Goal: Information Seeking & Learning: Check status

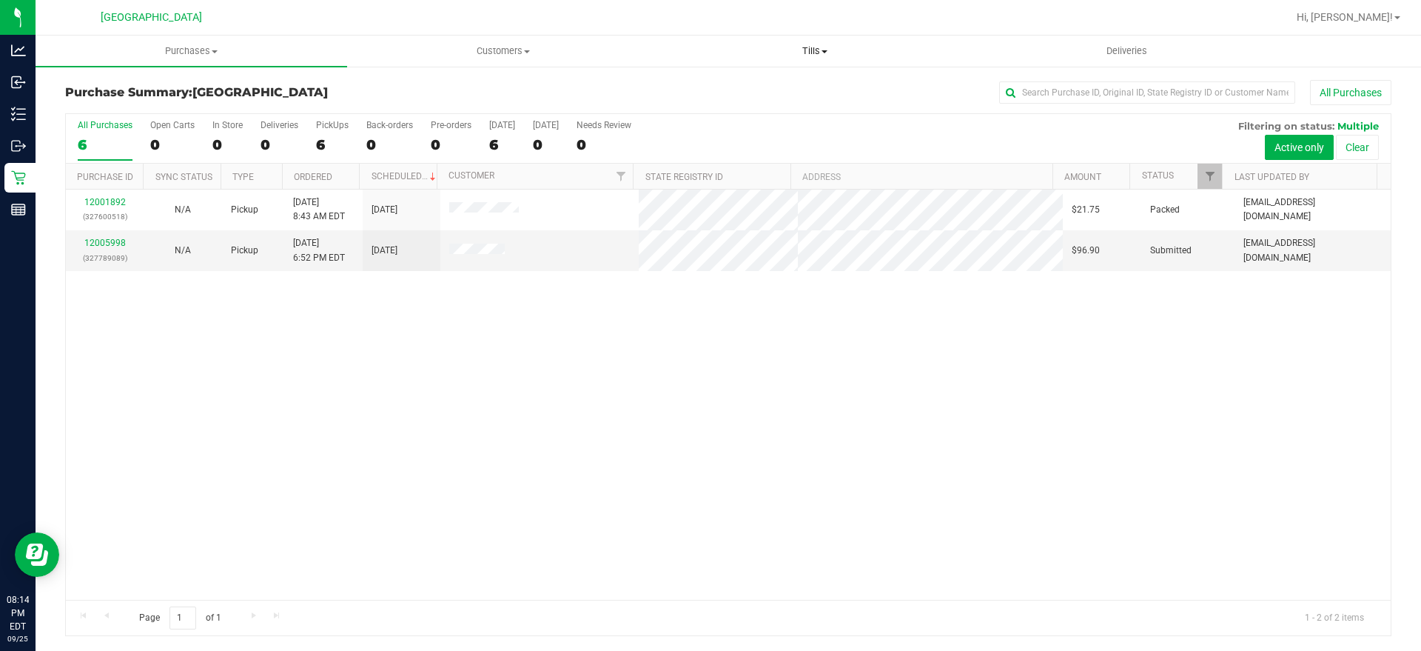
click at [822, 49] on span "Tills" at bounding box center [815, 50] width 310 height 13
click at [822, 49] on span "Tills" at bounding box center [815, 50] width 312 height 13
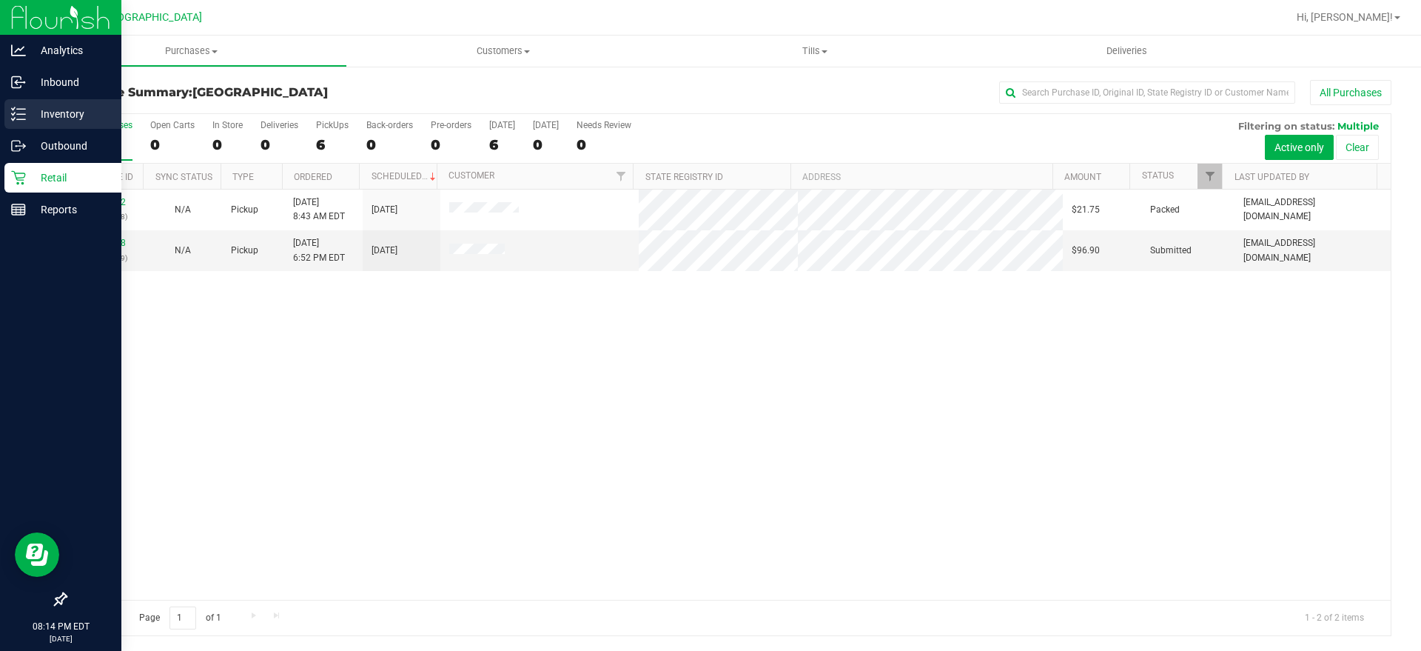
click at [23, 101] on div "Inventory" at bounding box center [62, 114] width 117 height 30
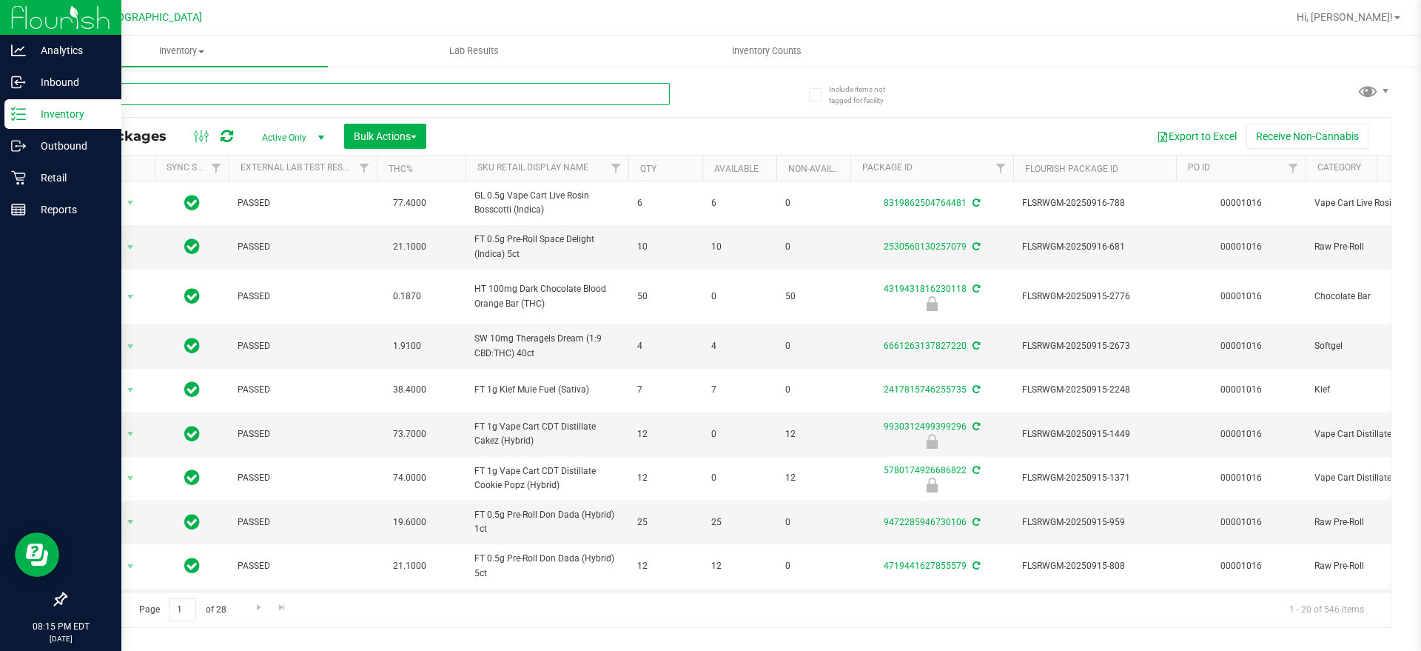
click at [404, 92] on input "text" at bounding box center [367, 94] width 605 height 22
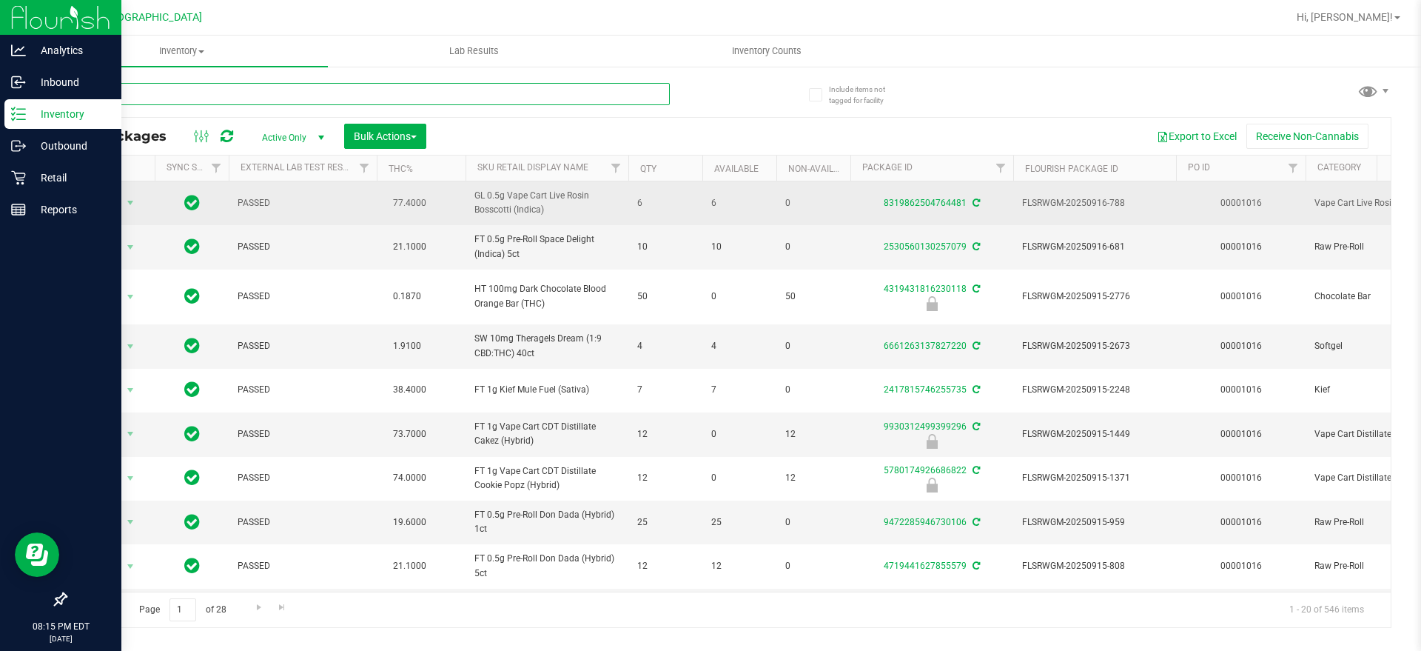
paste input "FT - CANNABIS FLOWER - 3.5G - GRZ - HYB"
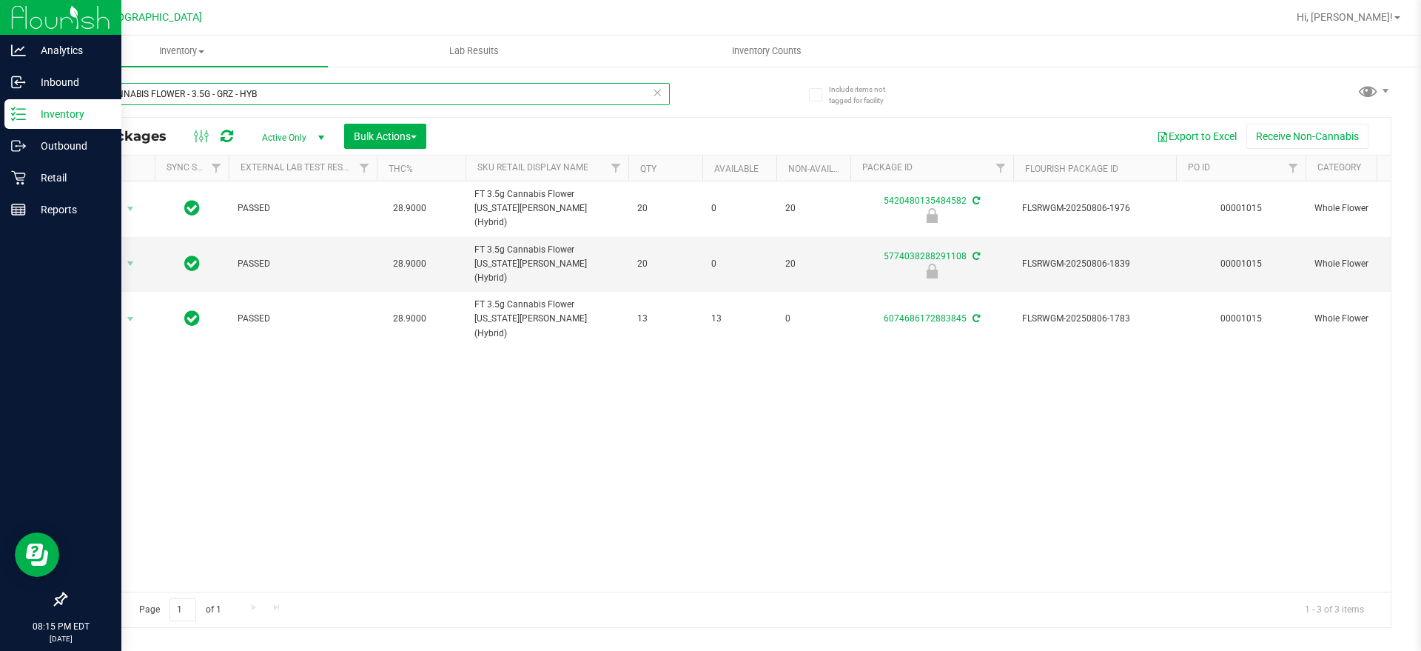
click at [297, 84] on input "FT - CANNABIS FLOWER - 3.5G - GRZ - HYB" at bounding box center [367, 94] width 605 height 22
drag, startPoint x: 298, startPoint y: 89, endPoint x: 2, endPoint y: 77, distance: 296.3
click at [7, 82] on div "Analytics Inbound Inventory Outbound Retail Reports 08:15 PM EDT 09/25/2025 09/…" at bounding box center [710, 325] width 1421 height 651
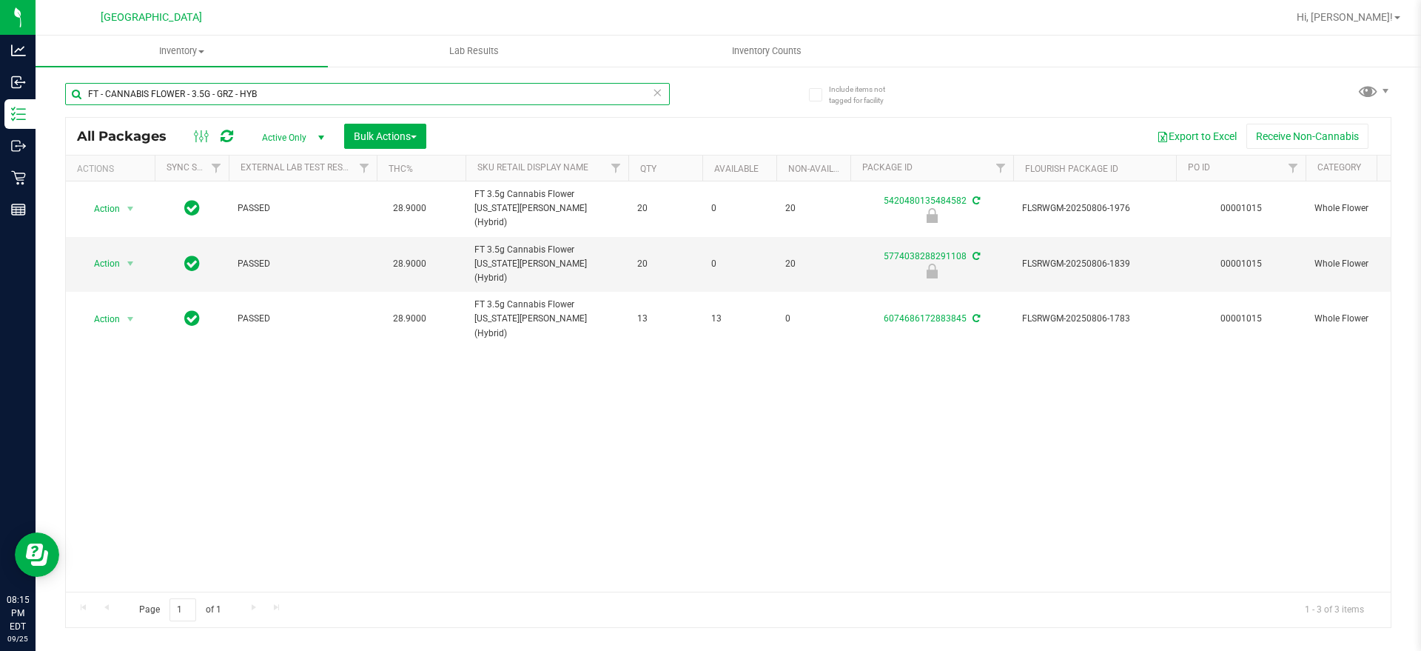
paste input "T17"
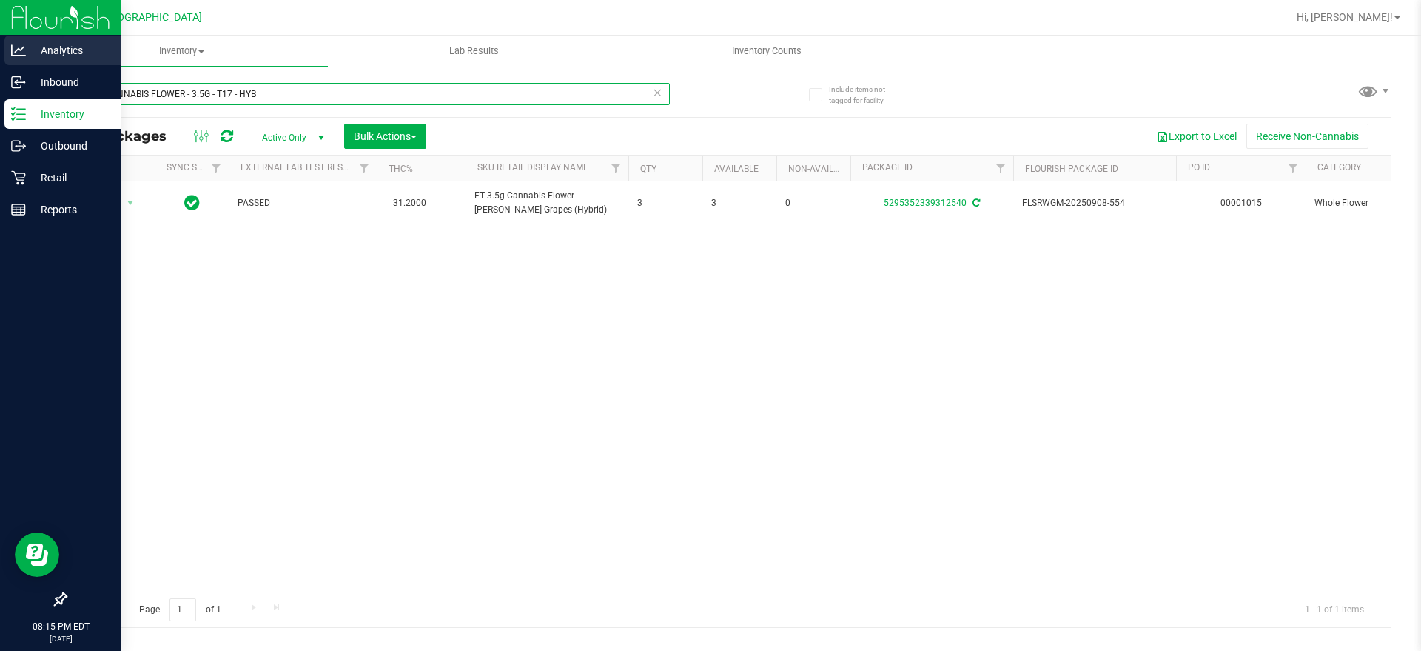
drag, startPoint x: 305, startPoint y: 87, endPoint x: 95, endPoint y: 50, distance: 213.5
click at [23, 78] on div "Analytics Inbound Inventory Outbound Retail Reports 08:15 PM EDT 09/25/2025 09/…" at bounding box center [710, 325] width 1421 height 651
paste input "DSC - IND"
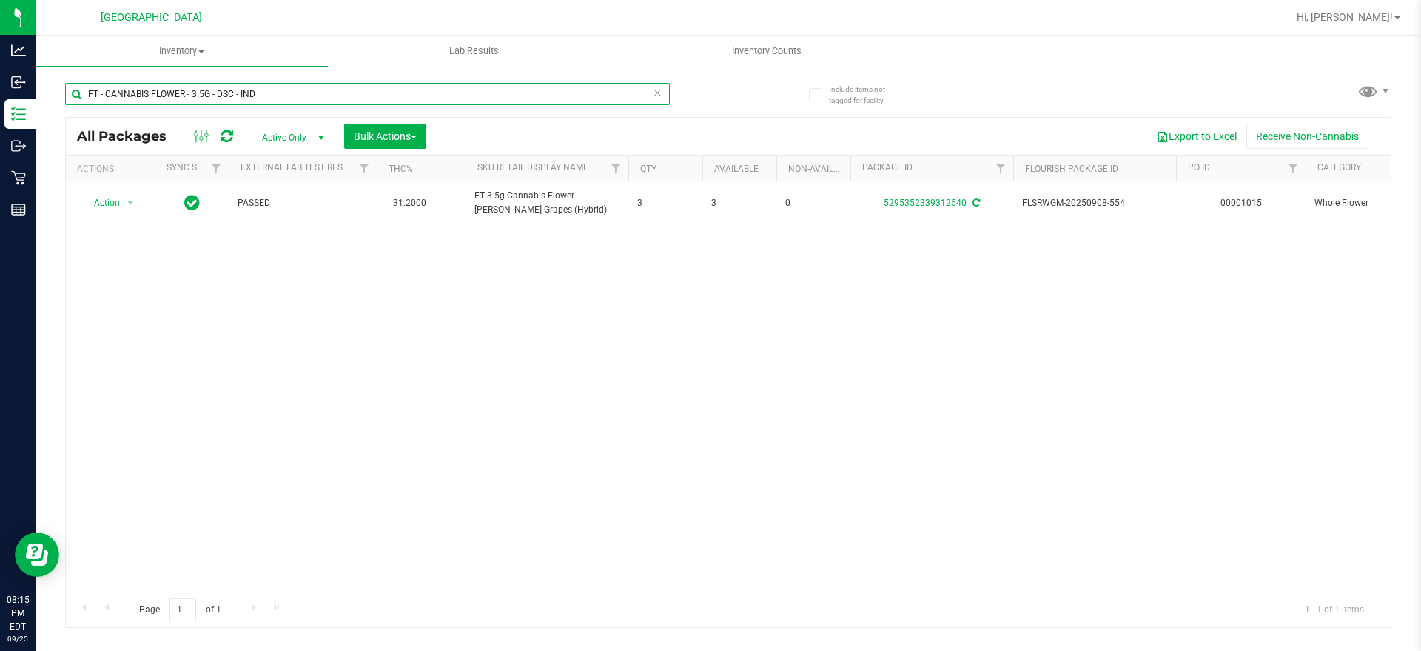
type input "FT - CANNABIS FLOWER - 3.5G - DSC - IND"
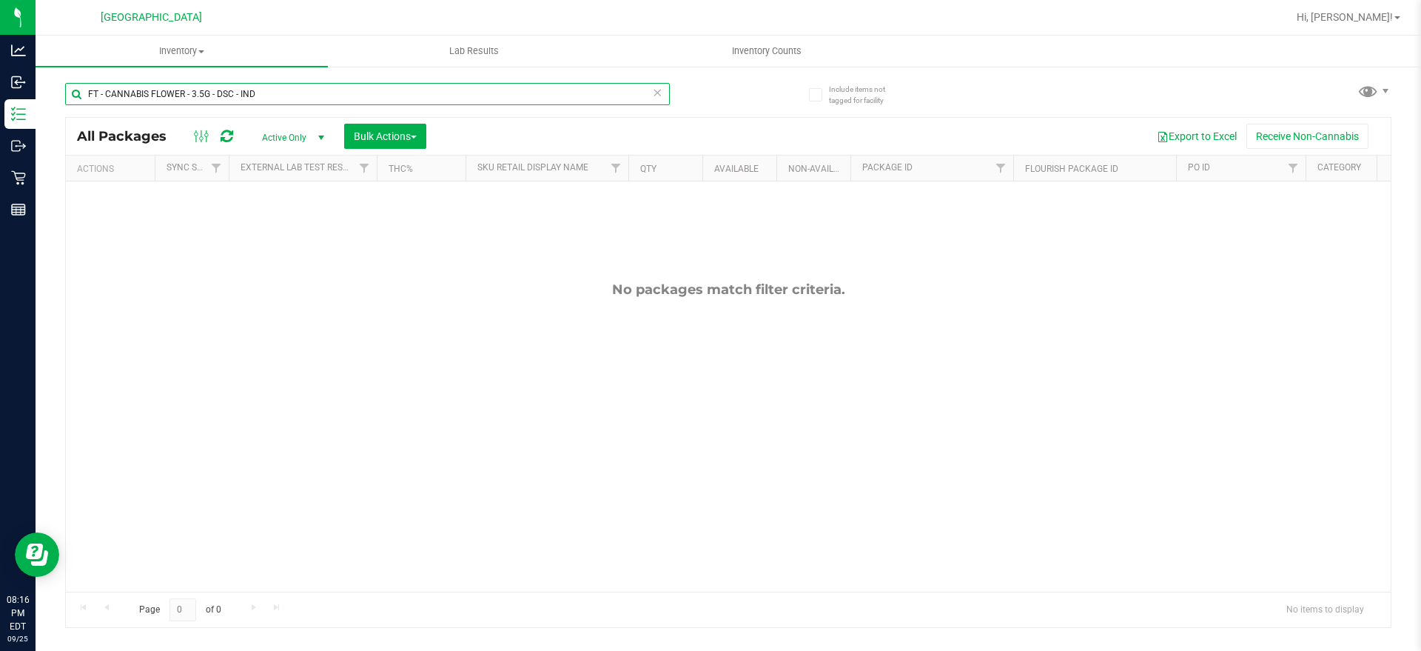
drag, startPoint x: 305, startPoint y: 86, endPoint x: 85, endPoint y: 78, distance: 220.0
click at [85, 78] on div "FT - CANNABIS FLOWER - 3.5G - DSC - IND" at bounding box center [396, 93] width 663 height 47
paste input "text"
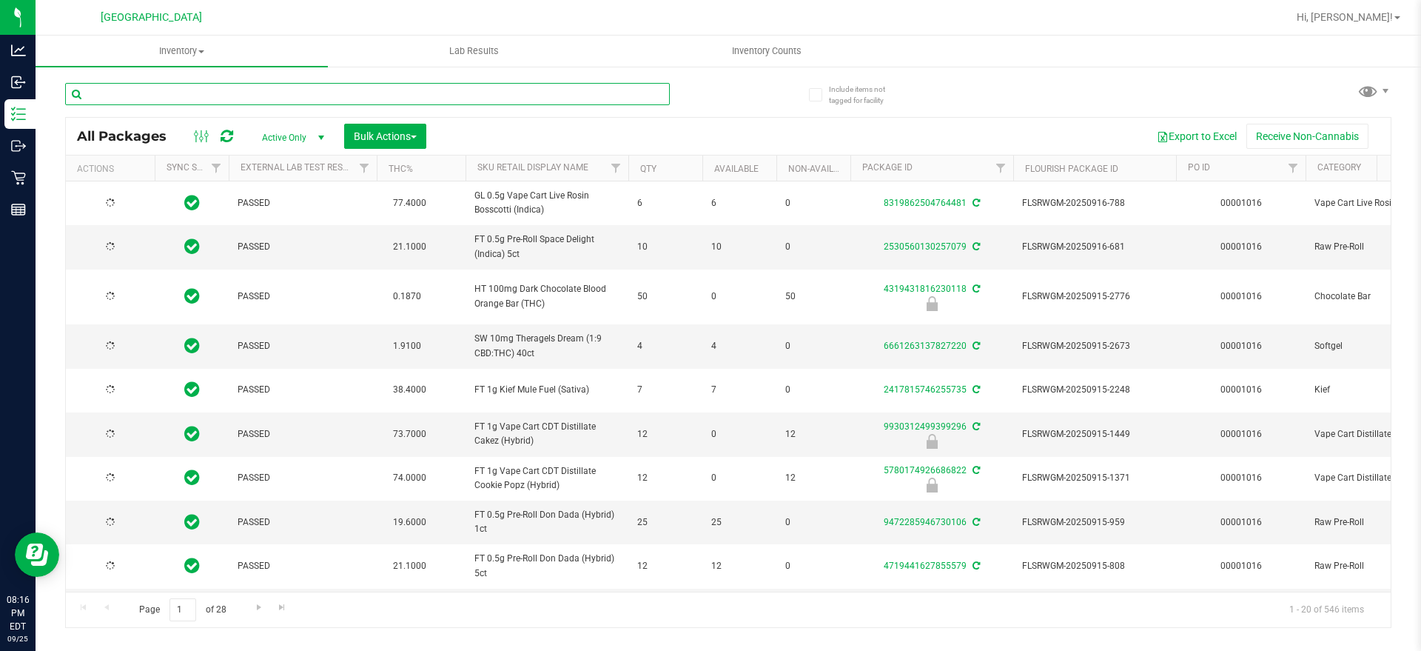
paste input "FT - CANNABIS FLOWER - 3.5G - PBS - HYB"
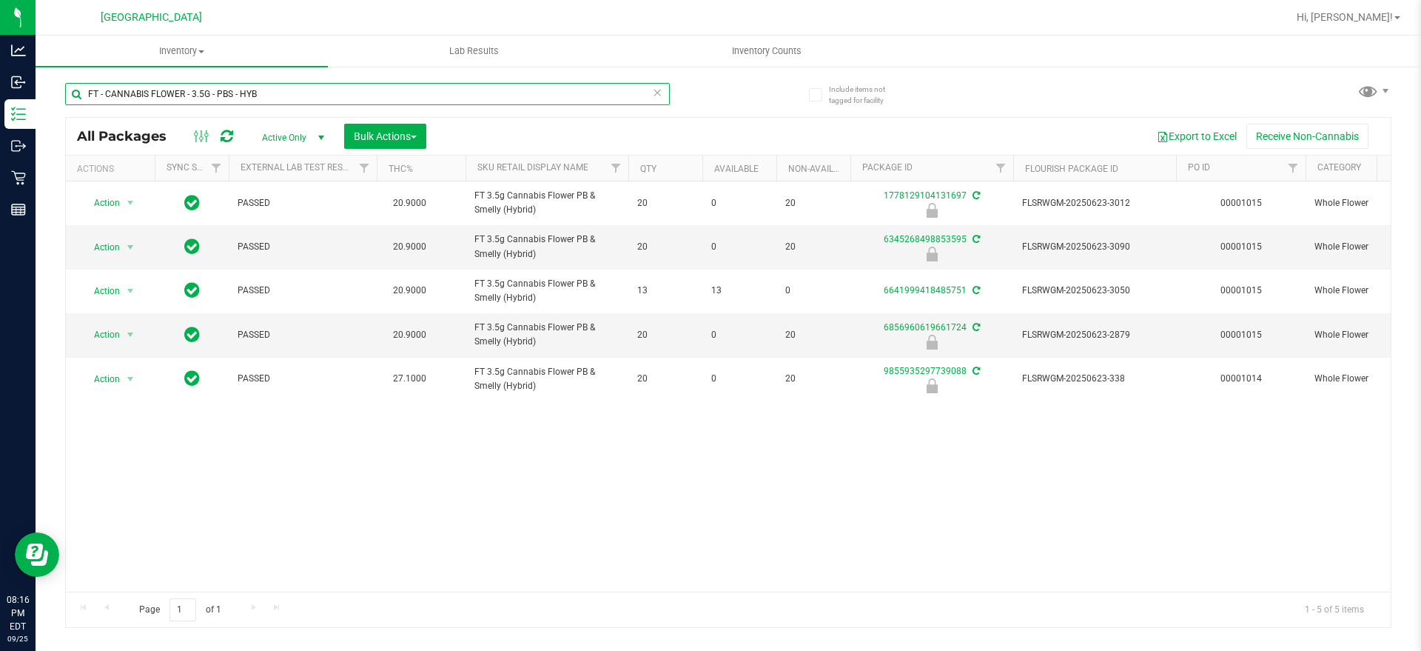
drag, startPoint x: 281, startPoint y: 92, endPoint x: 56, endPoint y: 93, distance: 225.8
click at [56, 93] on div "Include items not tagged for facility FT - CANNABIS FLOWER - 3.5G - PBS - HYB A…" at bounding box center [729, 291] width 1386 height 452
paste input "WBV"
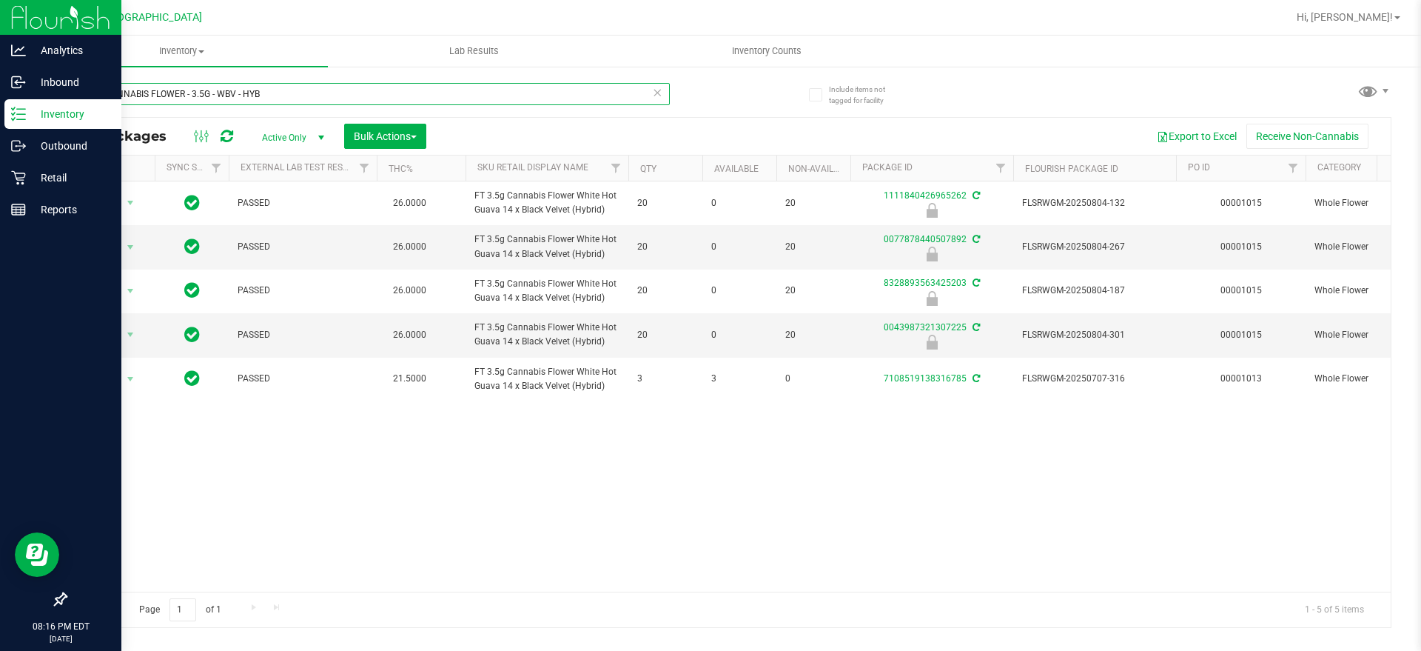
drag, startPoint x: 369, startPoint y: 86, endPoint x: 0, endPoint y: 33, distance: 372.4
click at [0, 34] on div "Analytics Inbound Inventory Outbound Retail Reports 08:16 PM EDT 09/25/2025 09/…" at bounding box center [710, 325] width 1421 height 651
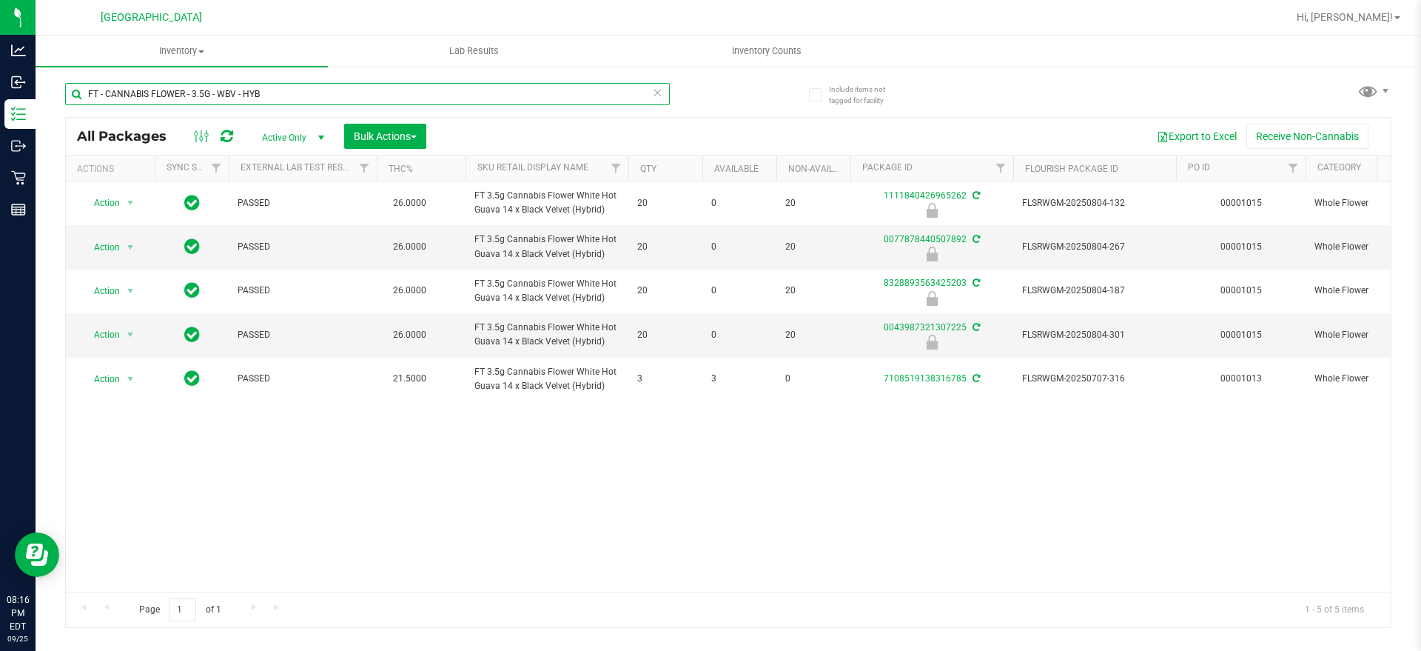
paste input "MBL"
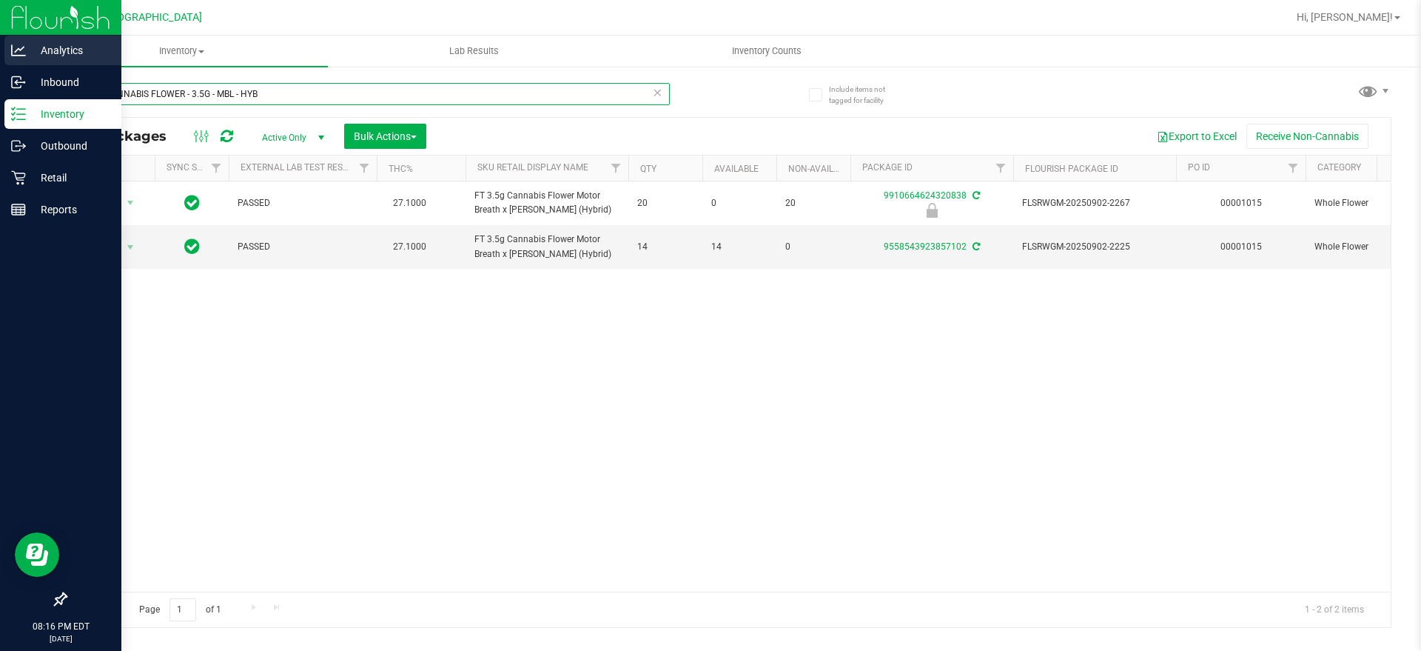
drag, startPoint x: 363, startPoint y: 87, endPoint x: 0, endPoint y: 55, distance: 364.9
click at [0, 56] on div "Analytics Inbound Inventory Outbound Retail Reports 08:16 PM EDT 09/25/2025 09/…" at bounding box center [710, 325] width 1421 height 651
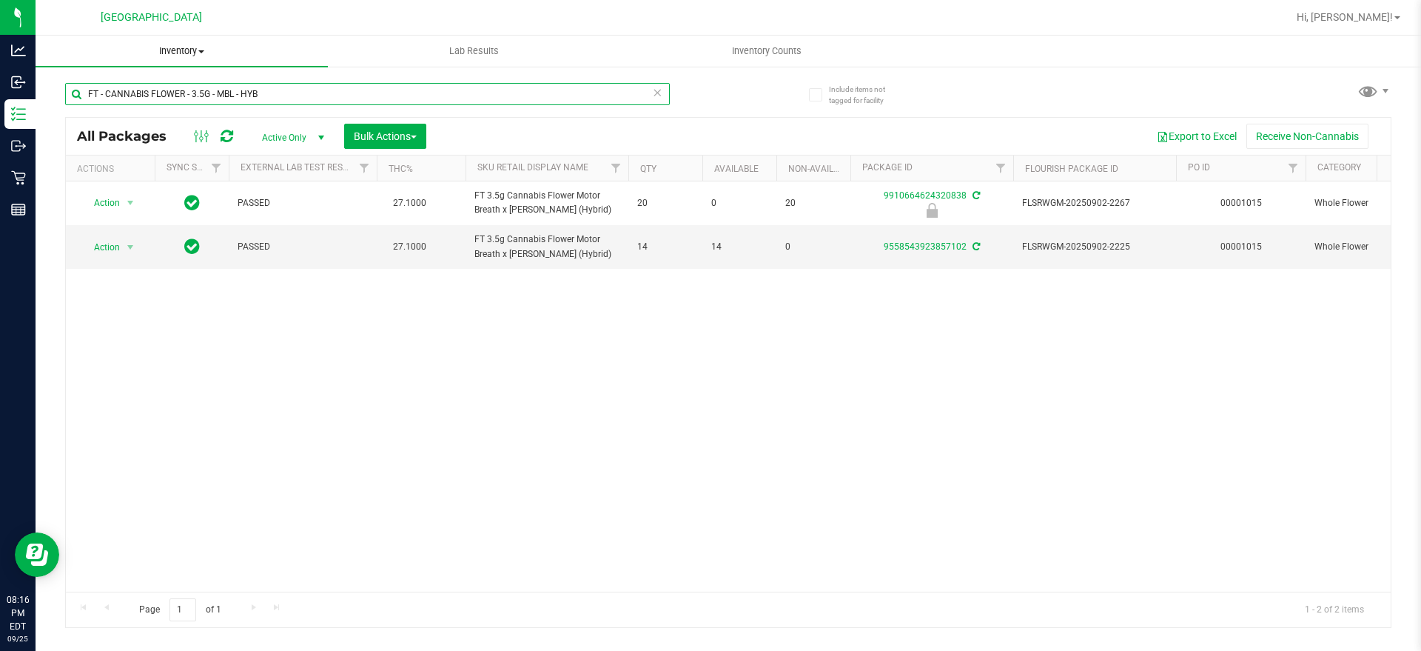
paste input "D - FLOWER GREENHOUSE - 3.5G - PKT - HYI"
type input "FD - FLOWER GREENHOUSE - 3.5G - PKT - HYI"
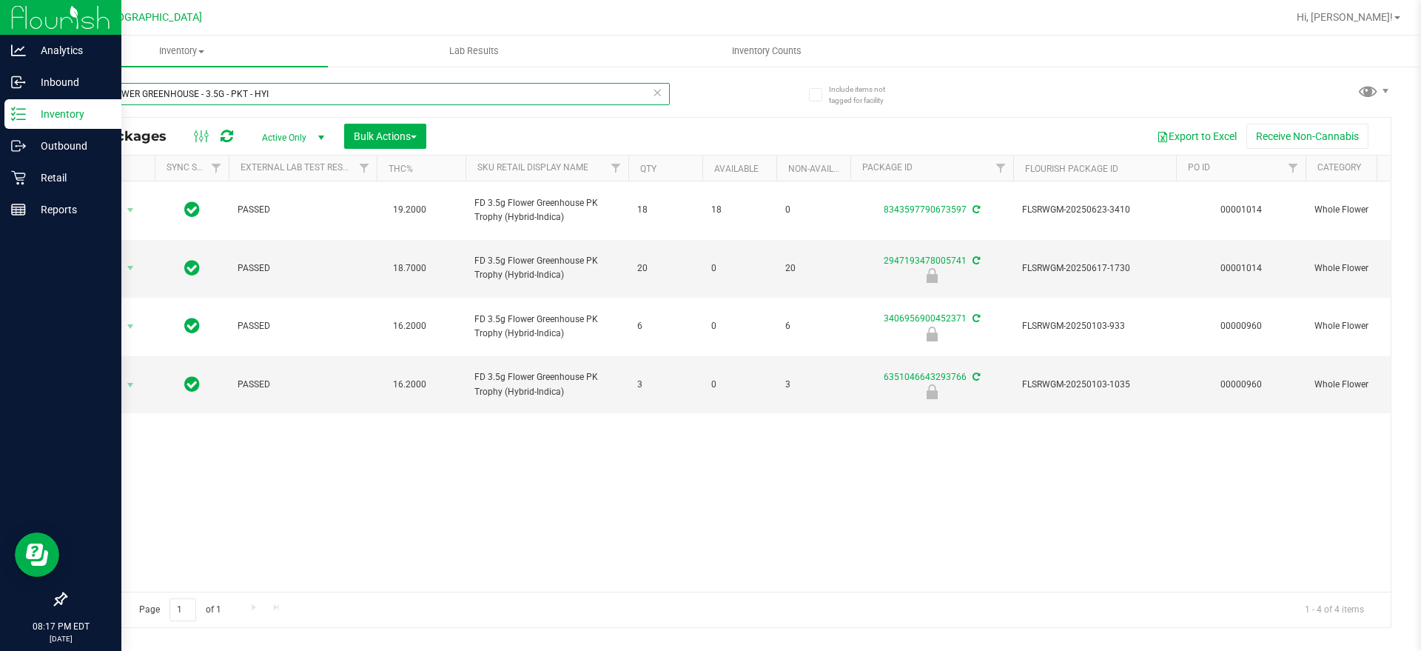
drag, startPoint x: 503, startPoint y: 96, endPoint x: 0, endPoint y: 6, distance: 510.7
click at [0, 6] on div "Analytics Inbound Inventory Outbound Retail Reports 08:17 PM EDT 09/25/2025 09/…" at bounding box center [710, 325] width 1421 height 651
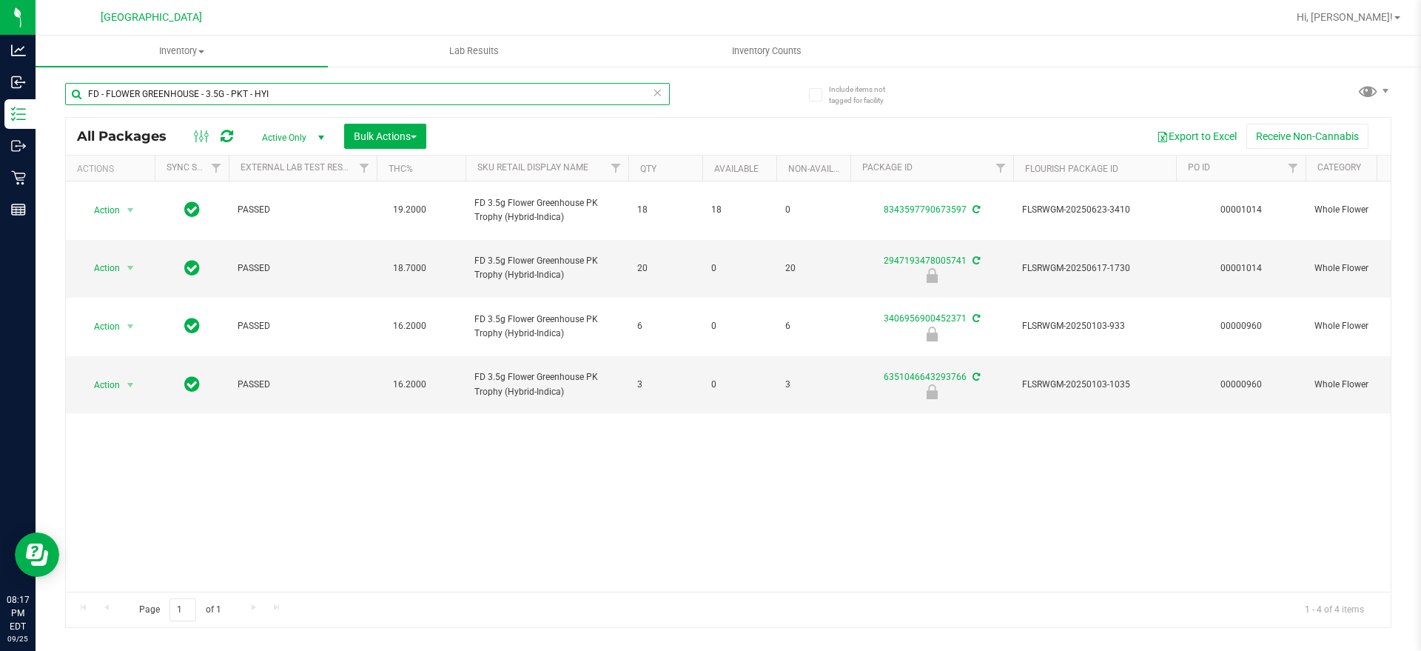
paste input "text"
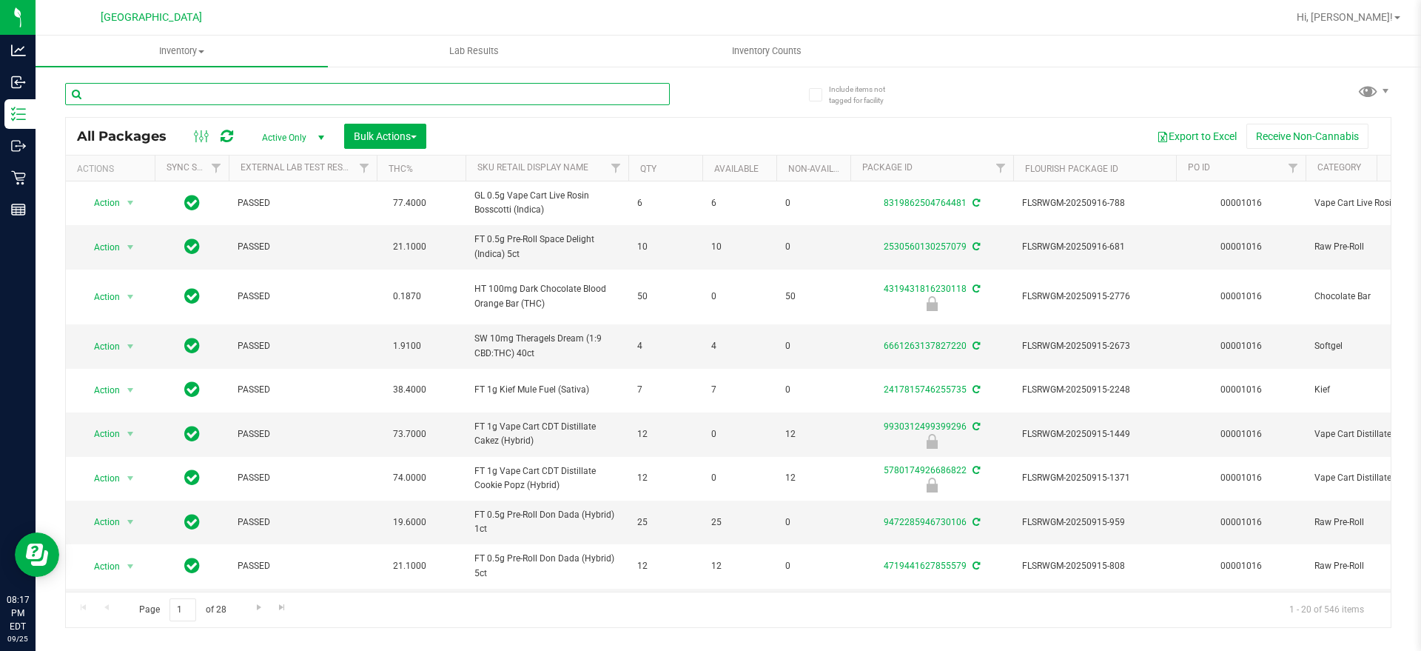
paste input "FD - FLOWER GREENHOUSE - 3.5G - MEC - HYS"
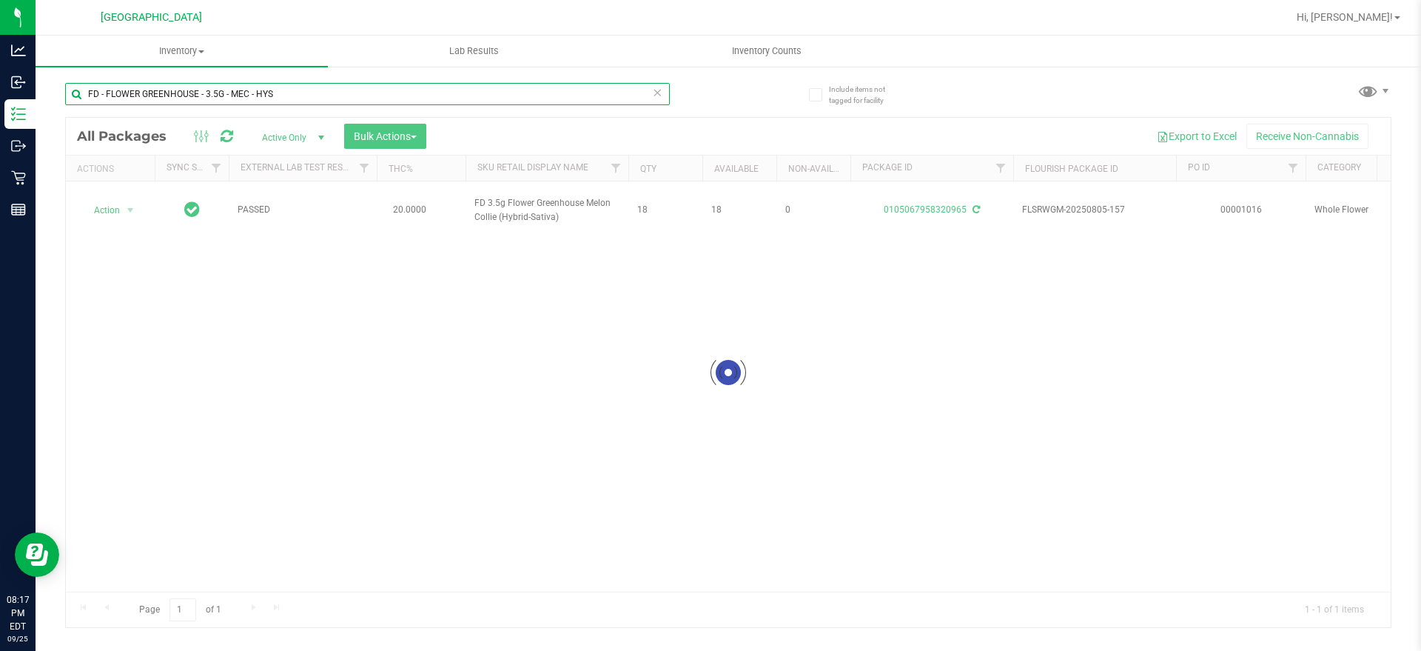
type input "FD - FLOWER GREENHOUSE - 3.5G - MEC - HYS"
